Goal: Transaction & Acquisition: Purchase product/service

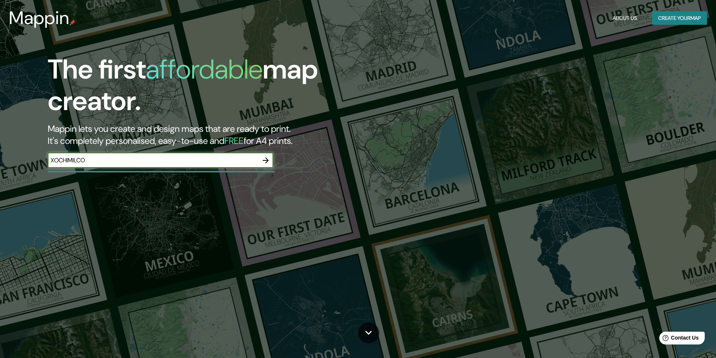
type input "XOCHIMILCO"
click at [267, 161] on icon "button" at bounding box center [266, 160] width 6 height 6
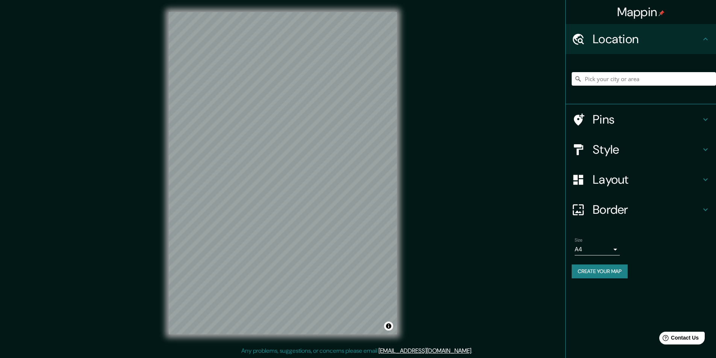
scroll to position [0, 0]
click at [609, 76] on input "Pick your city or area" at bounding box center [643, 79] width 144 height 14
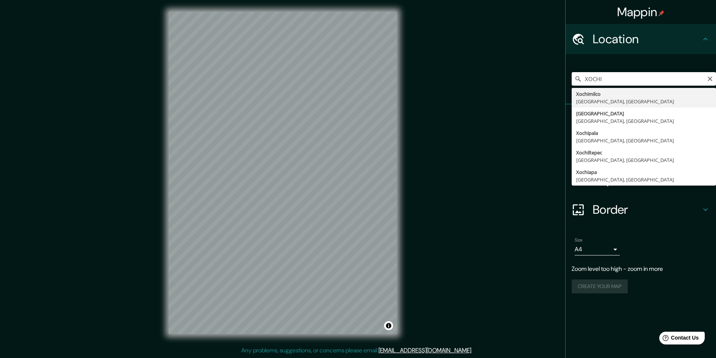
type input "Xochimilco, [GEOGRAPHIC_DATA], [GEOGRAPHIC_DATA]"
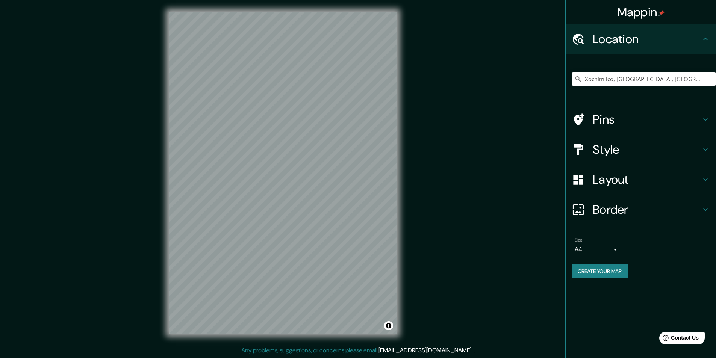
click at [640, 155] on h4 "Style" at bounding box center [646, 149] width 108 height 15
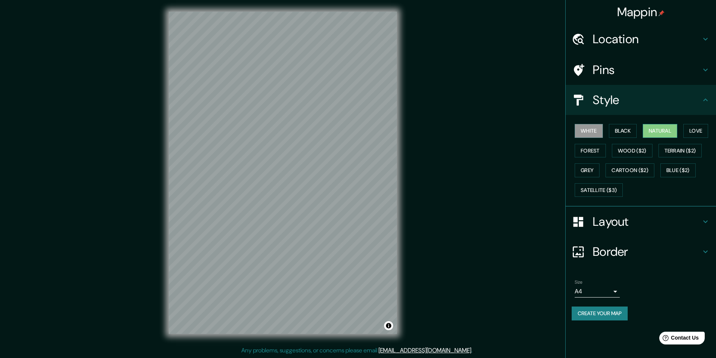
click at [670, 136] on button "Natural" at bounding box center [659, 131] width 35 height 14
click at [637, 243] on div "Border" at bounding box center [640, 252] width 150 height 30
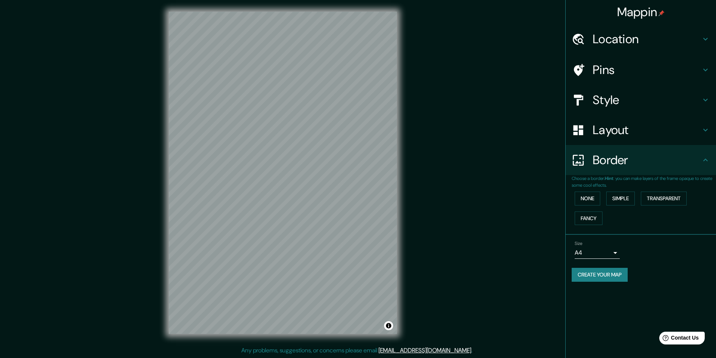
click at [644, 171] on div "Border" at bounding box center [640, 160] width 150 height 30
click at [689, 40] on h4 "Location" at bounding box center [646, 39] width 108 height 15
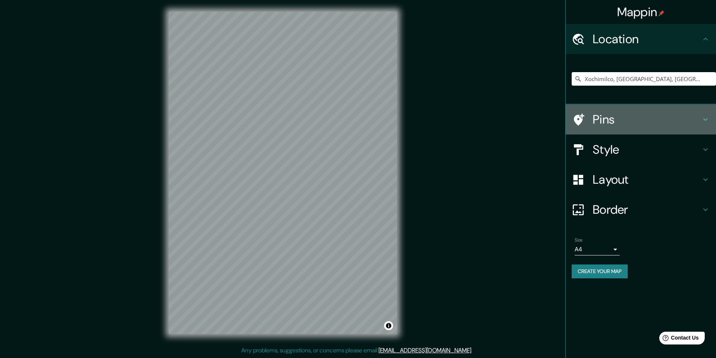
click at [641, 124] on h4 "Pins" at bounding box center [646, 119] width 108 height 15
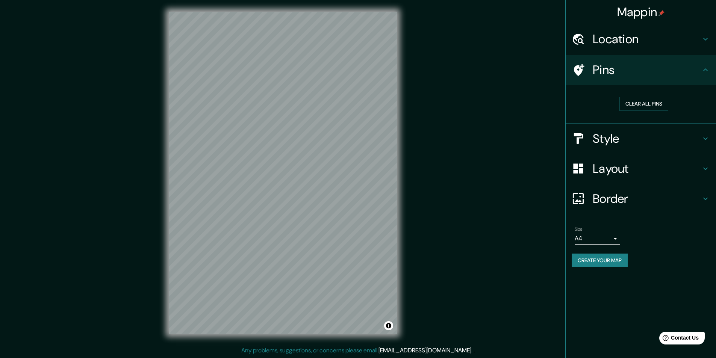
click at [640, 145] on h4 "Style" at bounding box center [646, 138] width 108 height 15
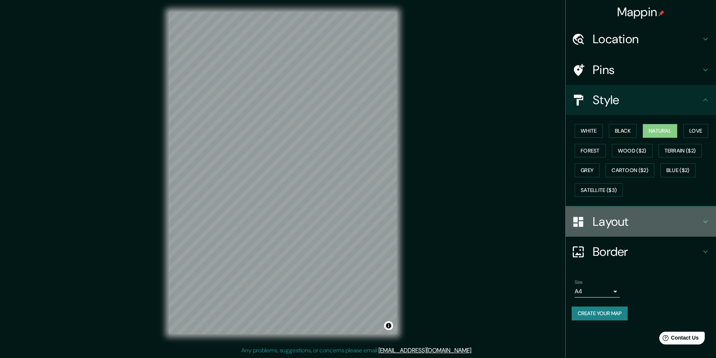
click at [635, 223] on h4 "Layout" at bounding box center [646, 221] width 108 height 15
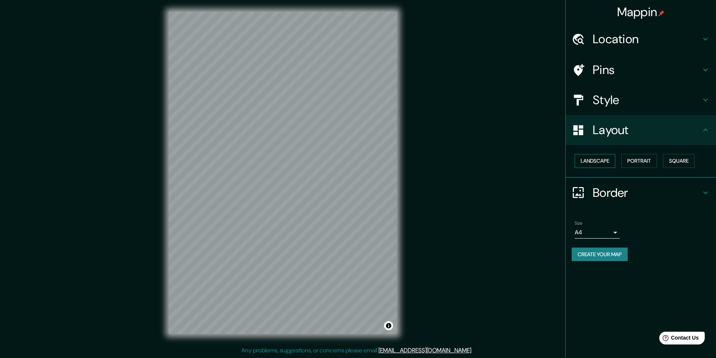
click at [575, 160] on button "Landscape" at bounding box center [594, 161] width 41 height 14
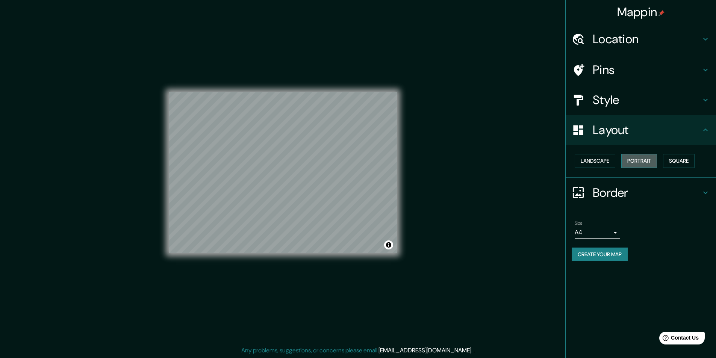
click at [636, 162] on button "Portrait" at bounding box center [639, 161] width 36 height 14
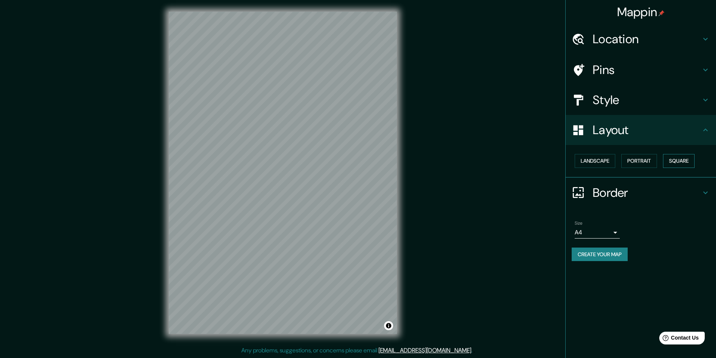
click at [678, 160] on button "Square" at bounding box center [679, 161] width 32 height 14
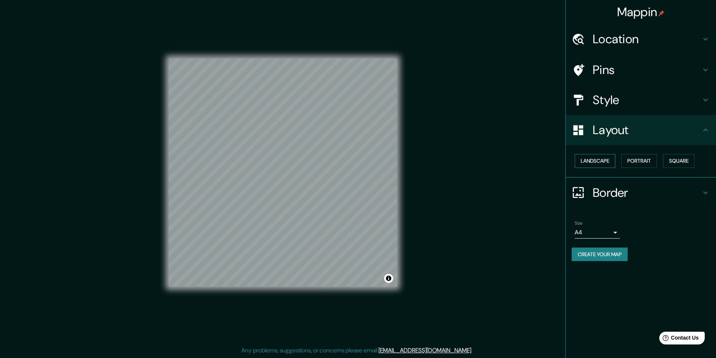
click at [605, 164] on button "Landscape" at bounding box center [594, 161] width 41 height 14
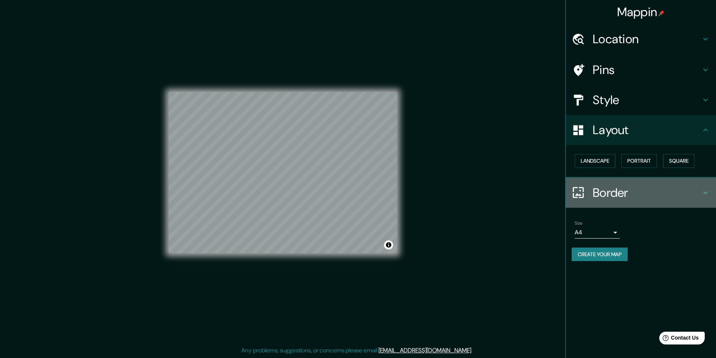
click at [617, 191] on h4 "Border" at bounding box center [646, 192] width 108 height 15
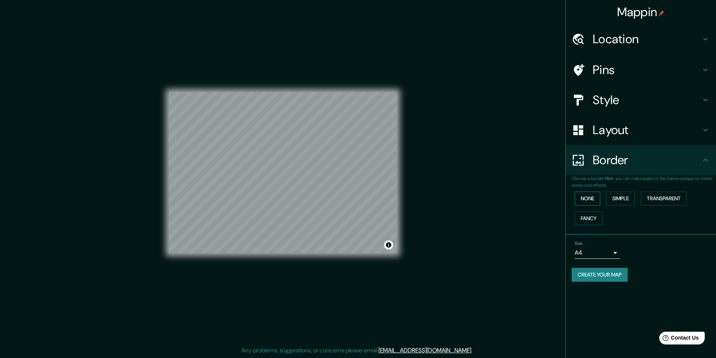
click at [592, 203] on button "None" at bounding box center [587, 199] width 26 height 14
click at [619, 196] on button "Simple" at bounding box center [620, 199] width 29 height 14
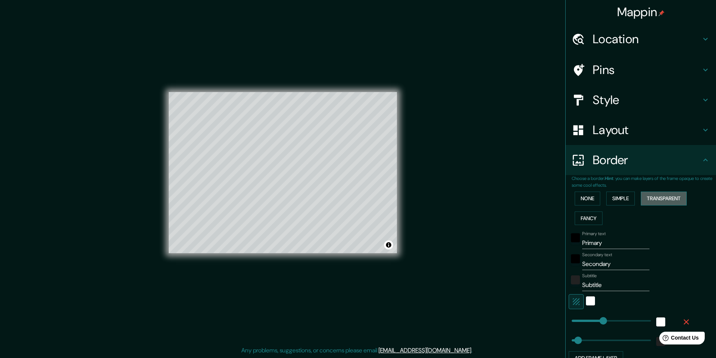
click at [665, 195] on button "Transparent" at bounding box center [663, 199] width 46 height 14
click at [584, 213] on button "Fancy" at bounding box center [588, 218] width 28 height 14
click at [585, 197] on button "None" at bounding box center [587, 199] width 26 height 14
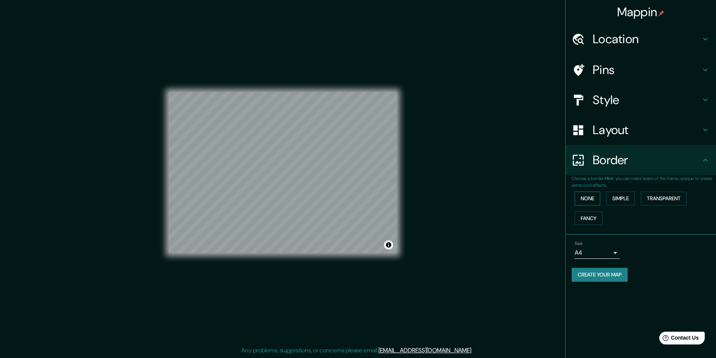
click at [587, 196] on button "None" at bounding box center [587, 199] width 26 height 14
click at [621, 136] on h4 "Layout" at bounding box center [646, 129] width 108 height 15
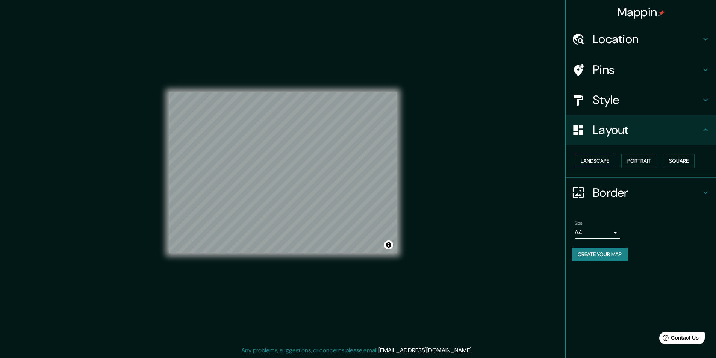
click at [607, 160] on button "Landscape" at bounding box center [594, 161] width 41 height 14
click at [663, 168] on div "Landscape [GEOGRAPHIC_DATA]" at bounding box center [643, 161] width 144 height 20
click at [647, 166] on button "Portrait" at bounding box center [639, 161] width 36 height 14
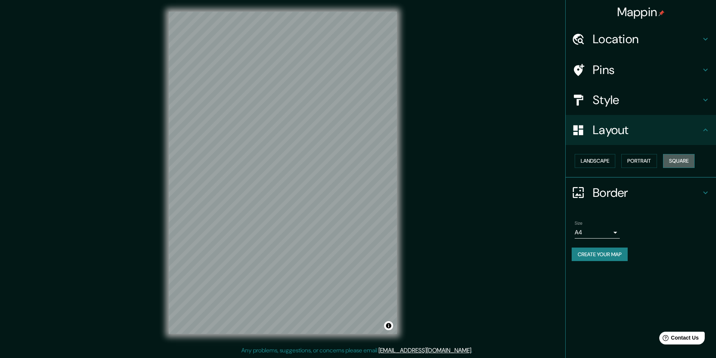
click at [685, 159] on button "Square" at bounding box center [679, 161] width 32 height 14
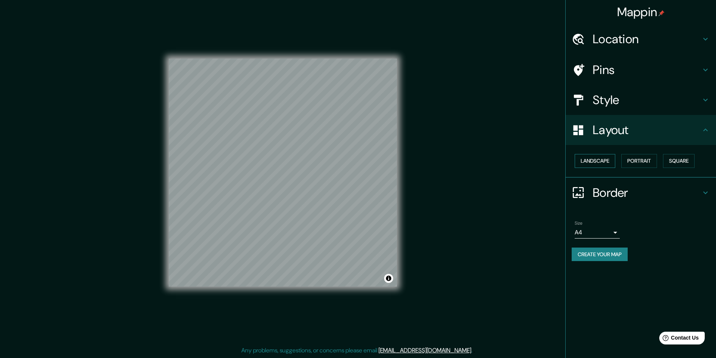
click at [586, 160] on button "Landscape" at bounding box center [594, 161] width 41 height 14
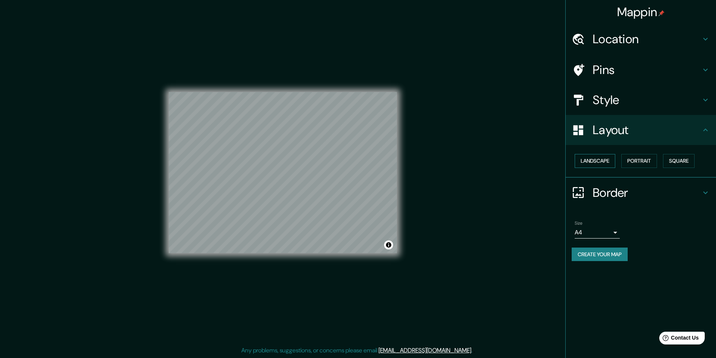
click at [596, 160] on button "Landscape" at bounding box center [594, 161] width 41 height 14
click at [625, 110] on div "Style" at bounding box center [640, 100] width 150 height 30
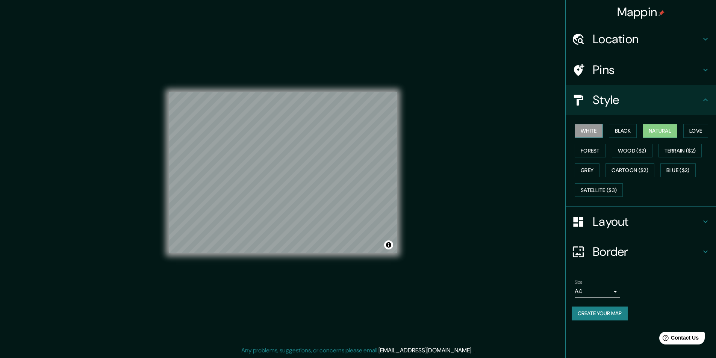
click at [586, 128] on button "White" at bounding box center [588, 131] width 28 height 14
click at [637, 133] on button "Black" at bounding box center [622, 131] width 28 height 14
click at [648, 132] on button "Natural" at bounding box center [659, 131] width 35 height 14
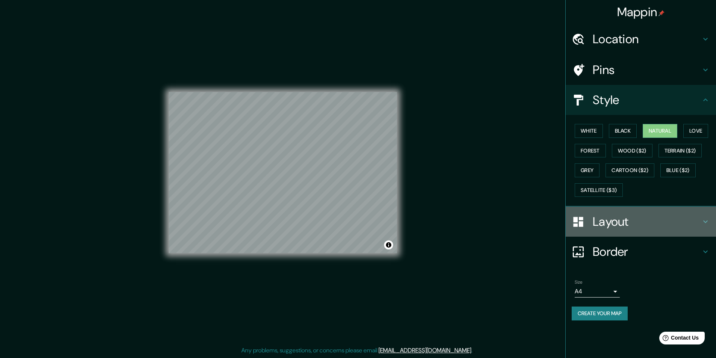
click at [612, 217] on h4 "Layout" at bounding box center [646, 221] width 108 height 15
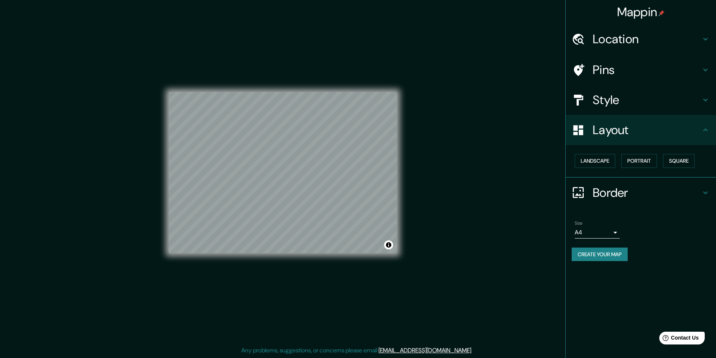
click at [617, 239] on div "Size A4 single" at bounding box center [640, 229] width 138 height 24
click at [614, 234] on body "Mappin Location [GEOGRAPHIC_DATA], [GEOGRAPHIC_DATA], [GEOGRAPHIC_DATA] Pins St…" at bounding box center [358, 179] width 716 height 358
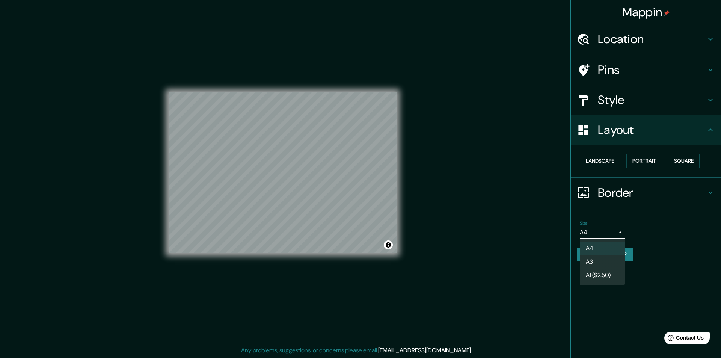
click at [608, 264] on li "A3" at bounding box center [602, 262] width 45 height 14
click at [608, 231] on body "Mappin Location [GEOGRAPHIC_DATA], [GEOGRAPHIC_DATA], [GEOGRAPHIC_DATA] Pins St…" at bounding box center [360, 179] width 721 height 358
click at [599, 248] on li "A4" at bounding box center [602, 249] width 45 height 14
type input "single"
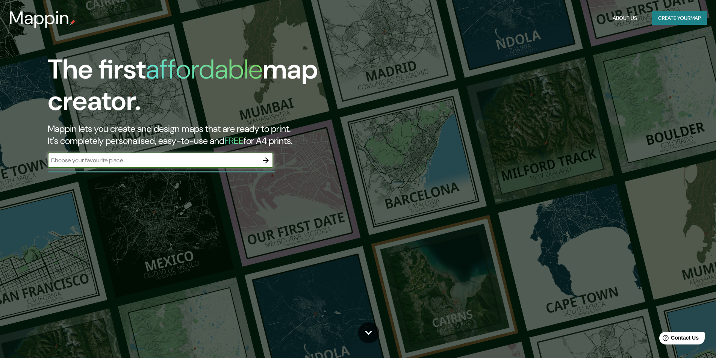
click at [265, 165] on button "button" at bounding box center [265, 160] width 15 height 15
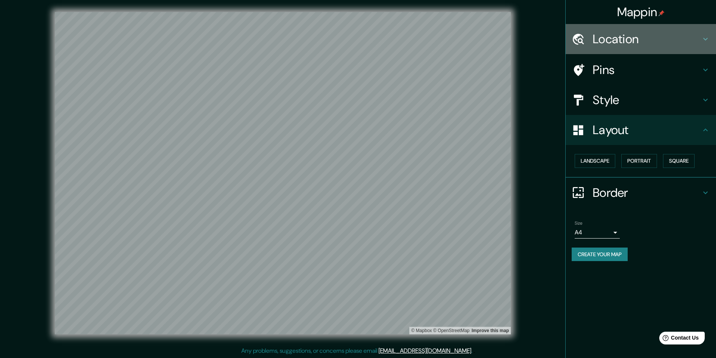
click at [649, 37] on h4 "Location" at bounding box center [646, 39] width 108 height 15
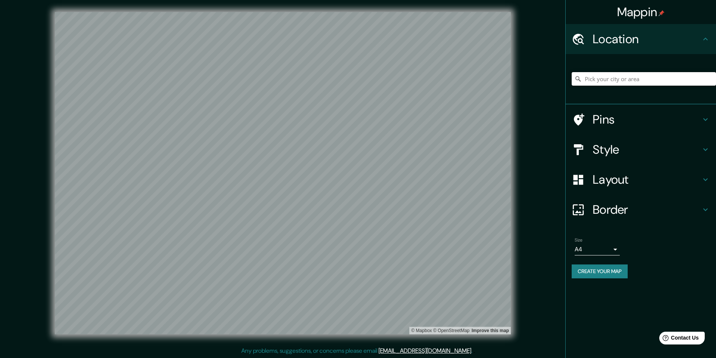
click at [605, 80] on input "Pick your city or area" at bounding box center [643, 79] width 144 height 14
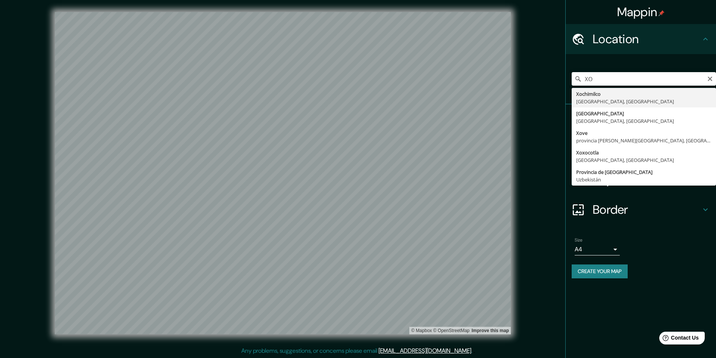
type input "Xochimilco, [GEOGRAPHIC_DATA], [GEOGRAPHIC_DATA]"
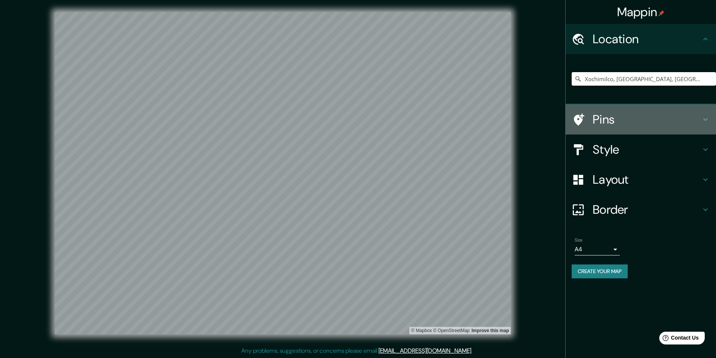
click at [630, 129] on div "Pins" at bounding box center [640, 119] width 150 height 30
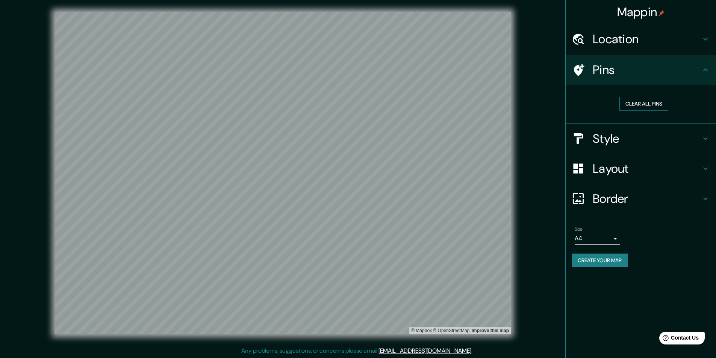
click at [642, 105] on button "Clear all pins" at bounding box center [643, 104] width 49 height 14
click at [422, 183] on div at bounding box center [421, 184] width 6 height 6
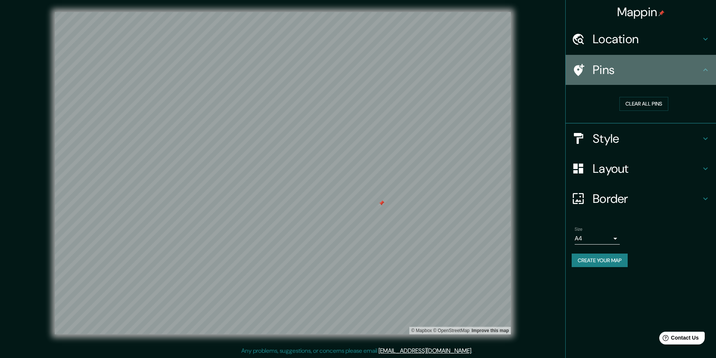
click at [630, 68] on h4 "Pins" at bounding box center [646, 69] width 108 height 15
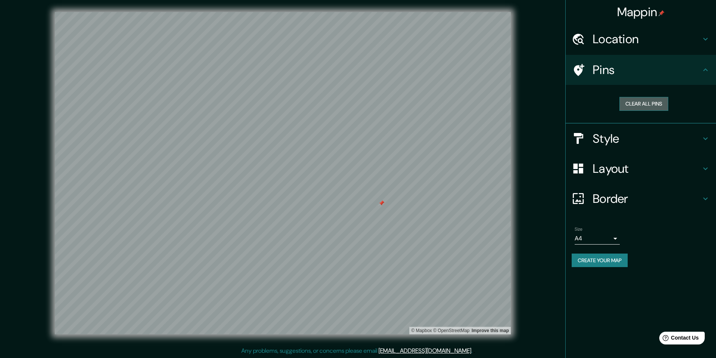
click at [638, 108] on button "Clear all pins" at bounding box center [643, 104] width 49 height 14
click at [533, 119] on div "Mappin Location [GEOGRAPHIC_DATA], [GEOGRAPHIC_DATA], [GEOGRAPHIC_DATA] Pins Cl…" at bounding box center [358, 179] width 716 height 358
